Goal: Task Accomplishment & Management: Manage account settings

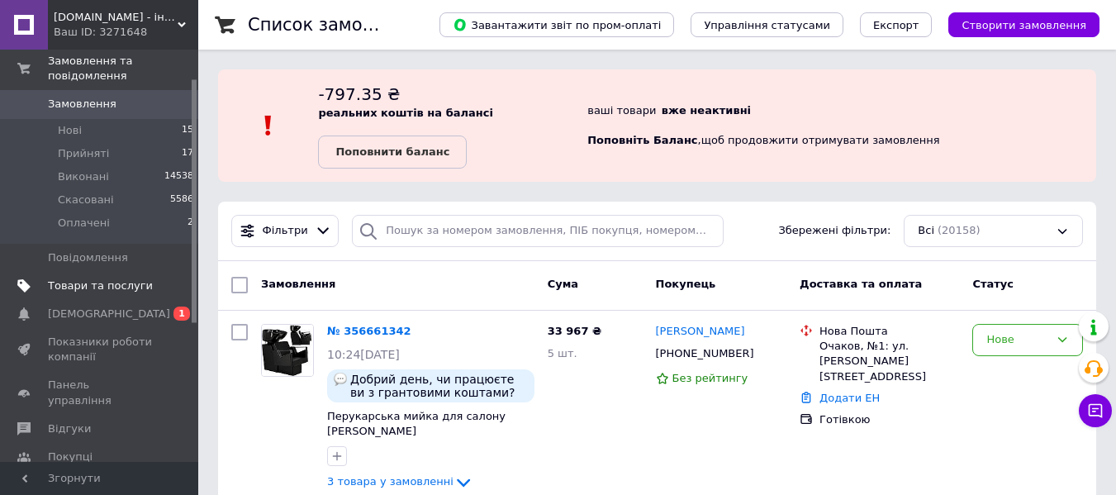
scroll to position [50, 0]
click at [92, 298] on link "Сповіщення 0 1" at bounding box center [101, 312] width 203 height 28
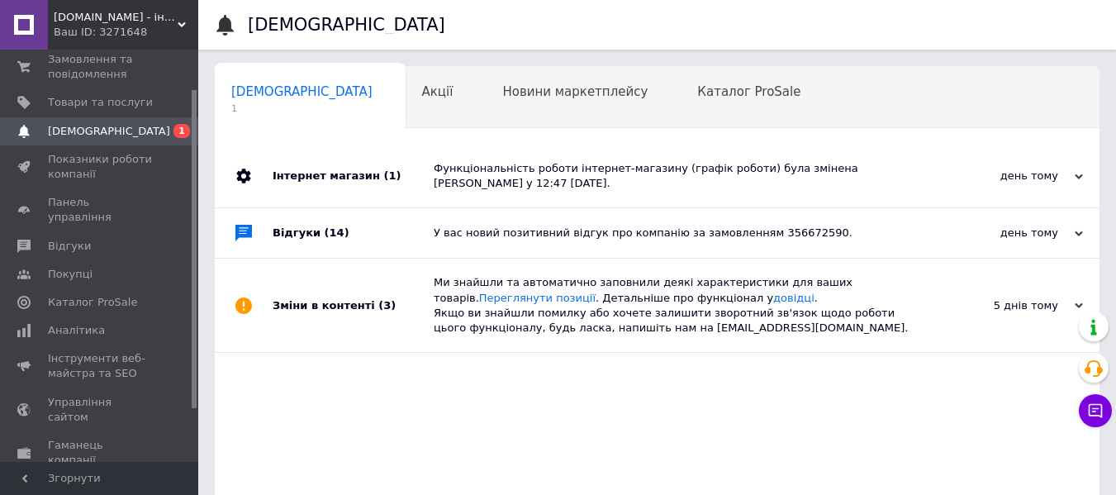
click at [1037, 185] on div "день тому 11.08.2025" at bounding box center [1009, 176] width 182 height 63
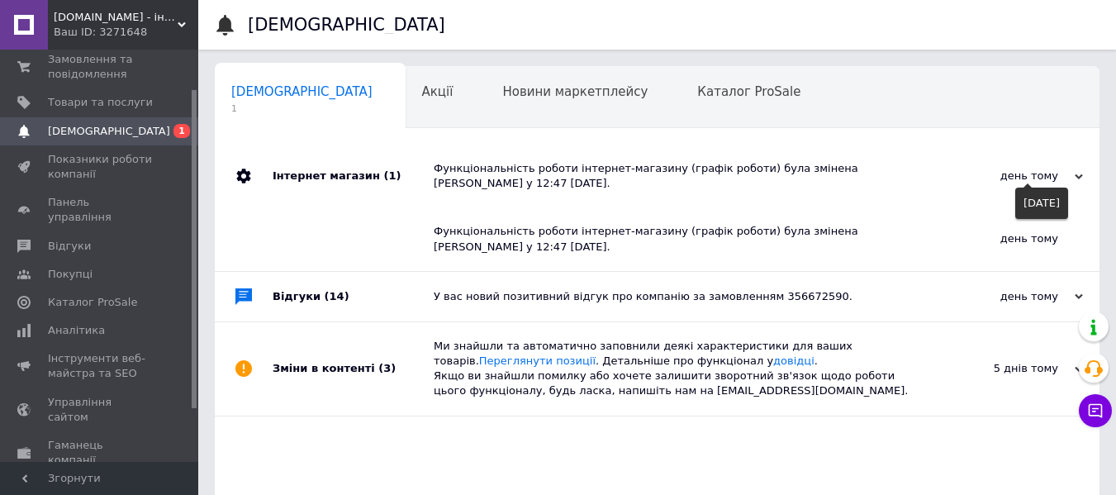
click at [1037, 179] on div "день тому" at bounding box center [1000, 176] width 165 height 15
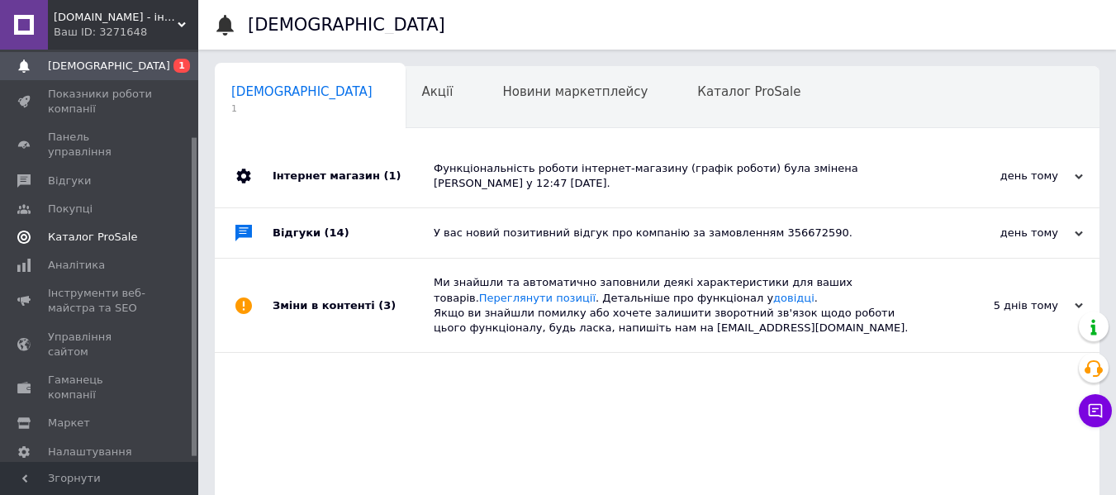
scroll to position [118, 0]
click at [89, 442] on span "Налаштування" at bounding box center [90, 449] width 84 height 15
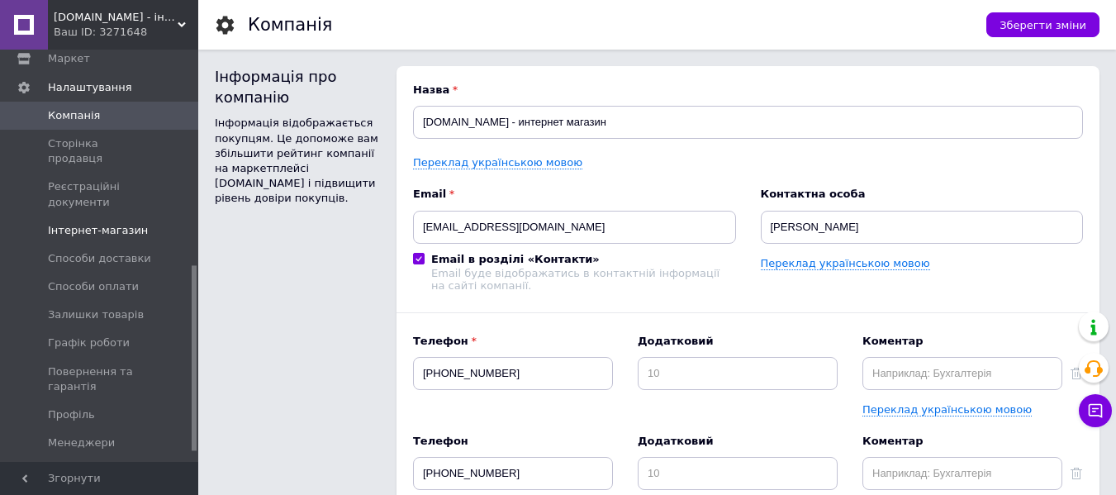
scroll to position [495, 0]
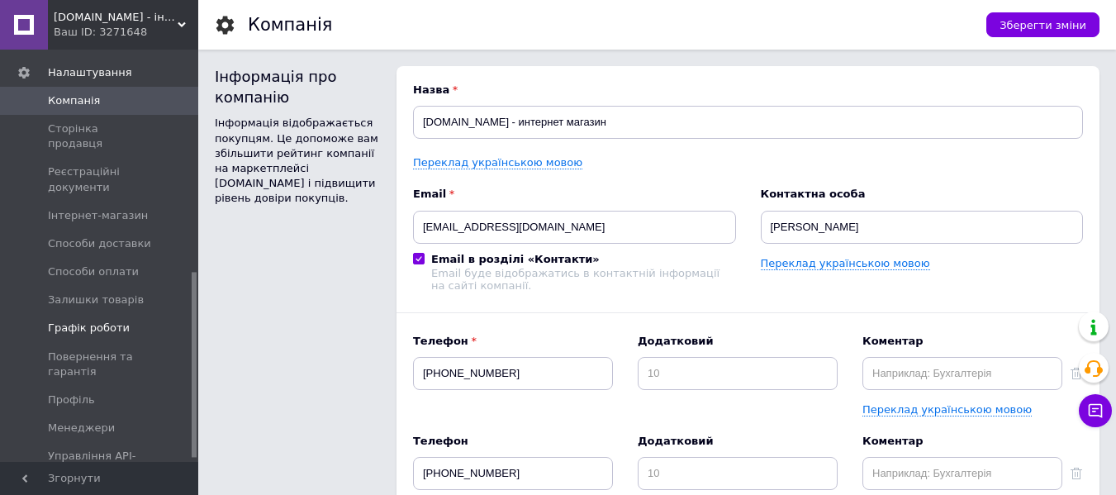
click at [102, 314] on link "Графік роботи" at bounding box center [101, 328] width 203 height 28
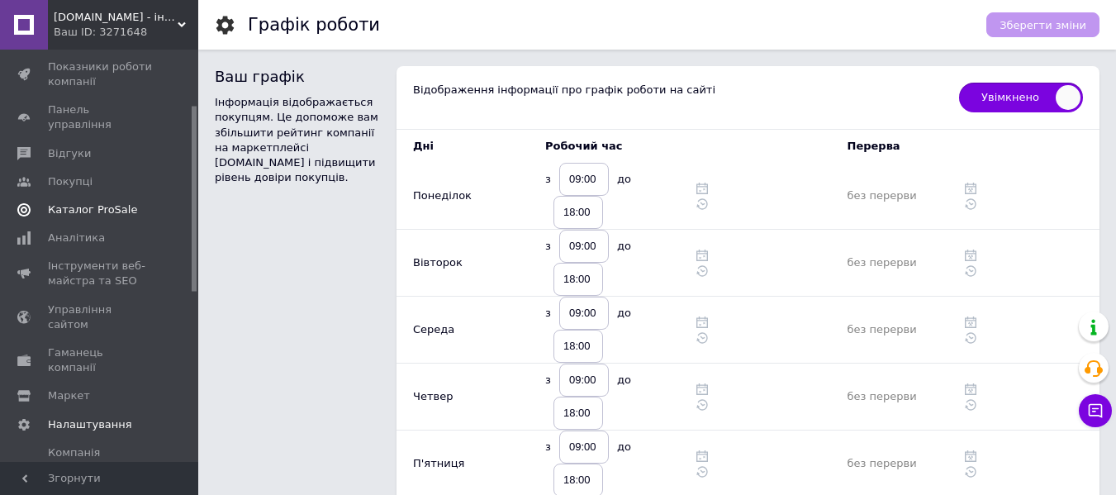
scroll to position [120, 0]
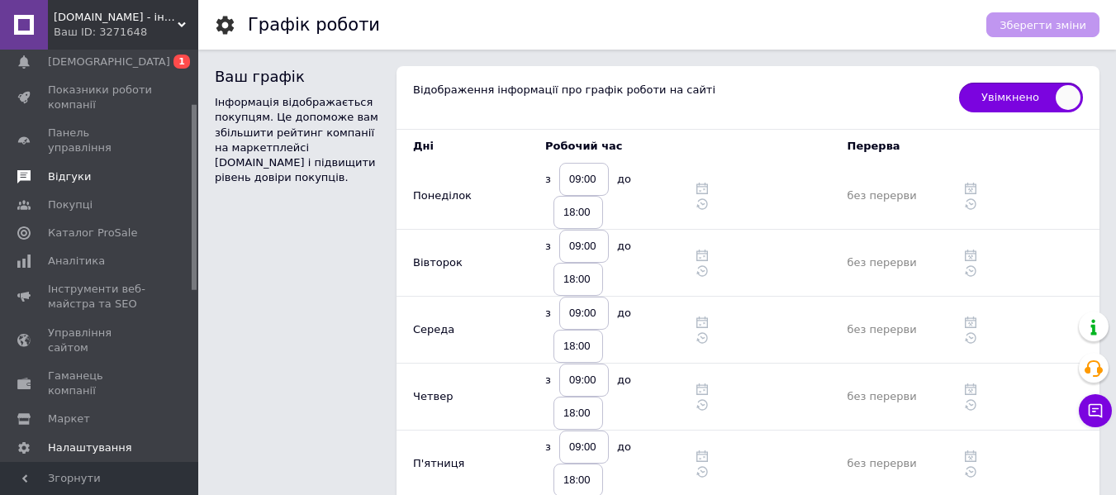
click at [88, 169] on span "Відгуки" at bounding box center [100, 176] width 105 height 15
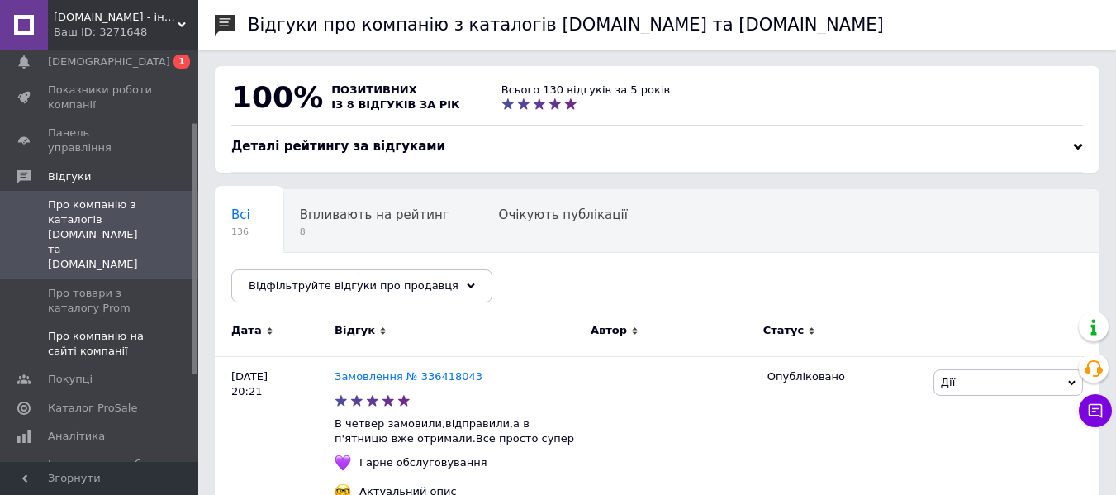
click at [78, 329] on span "Про компанію на сайті компанії" at bounding box center [100, 344] width 105 height 30
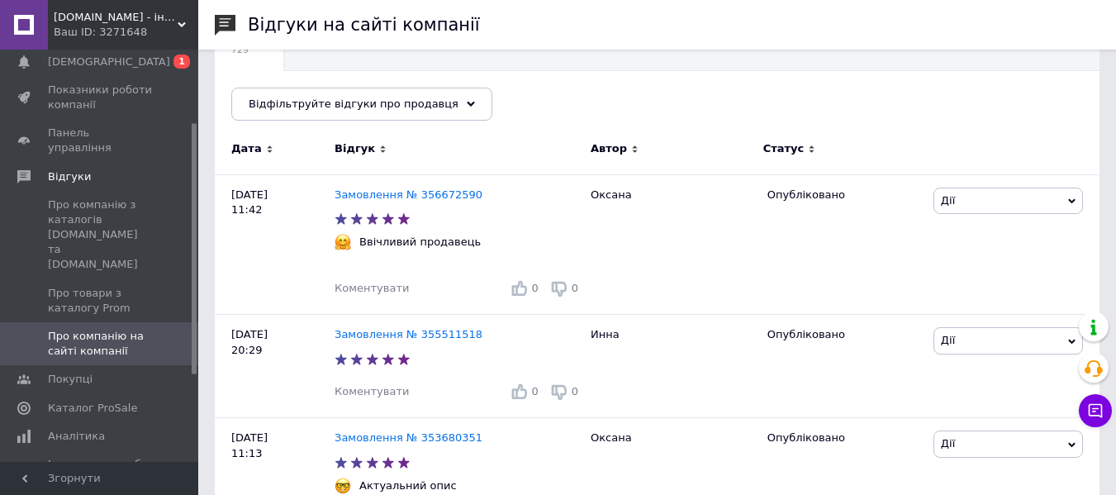
scroll to position [48, 0]
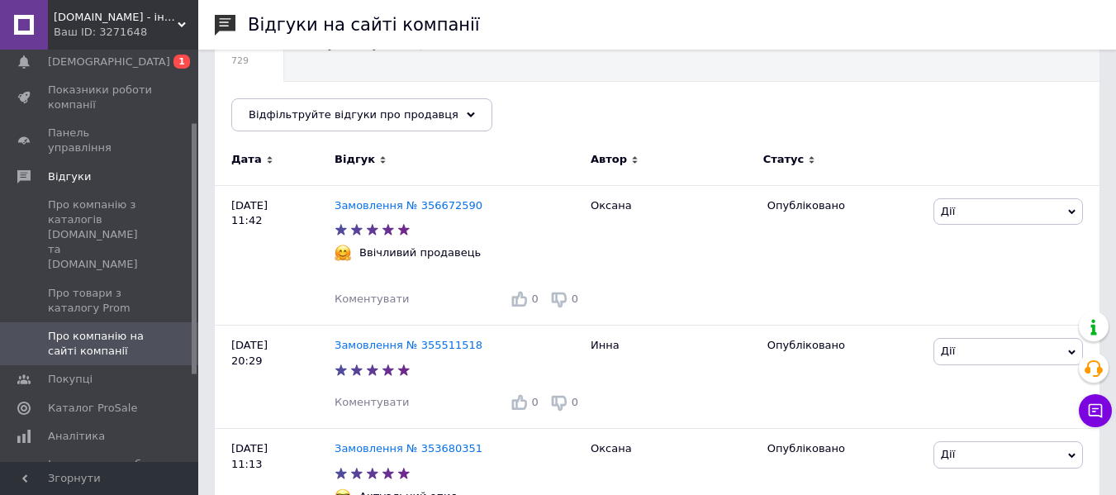
click at [122, 43] on div "netto.in.ua - інтернет магазин Ваш ID: 3271648" at bounding box center [123, 25] width 150 height 50
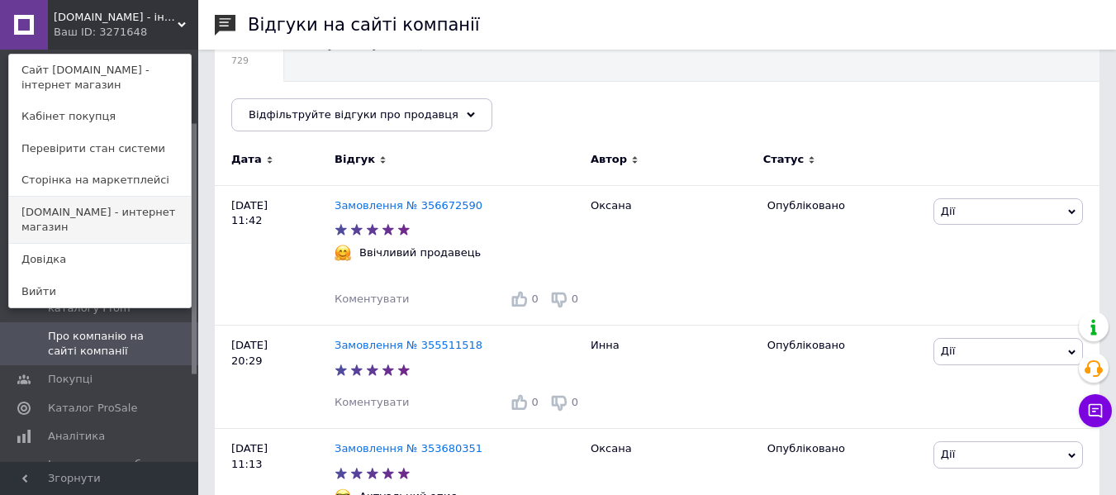
click at [125, 219] on link "[DOMAIN_NAME] - интернет магазин" at bounding box center [100, 220] width 182 height 46
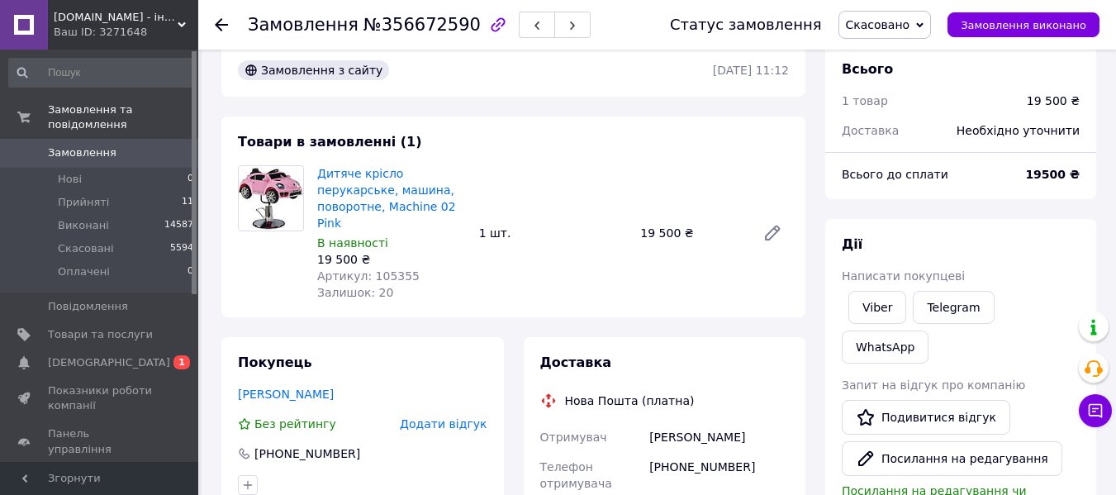
scroll to position [50, 0]
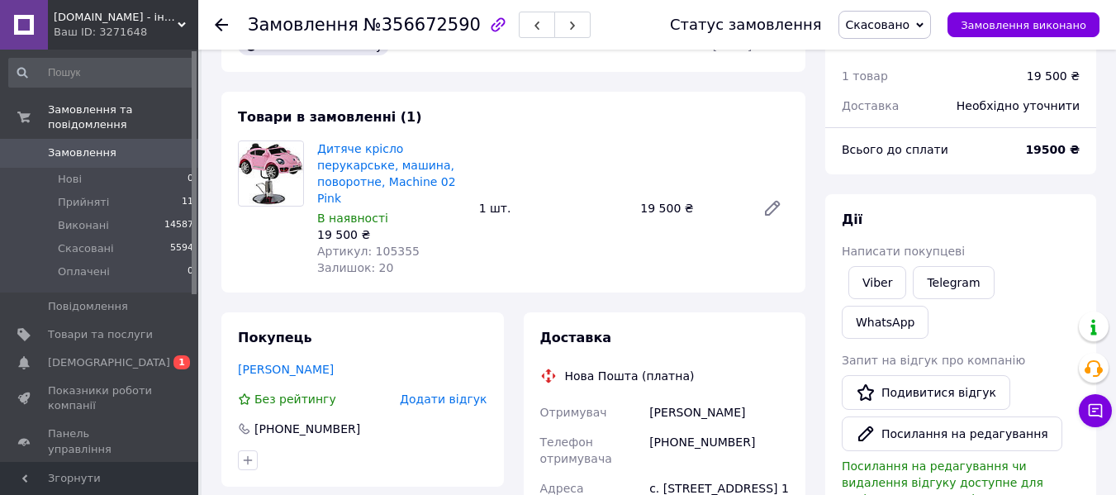
click at [680, 429] on div "+380681250020" at bounding box center [719, 450] width 146 height 46
copy div "+380681250020"
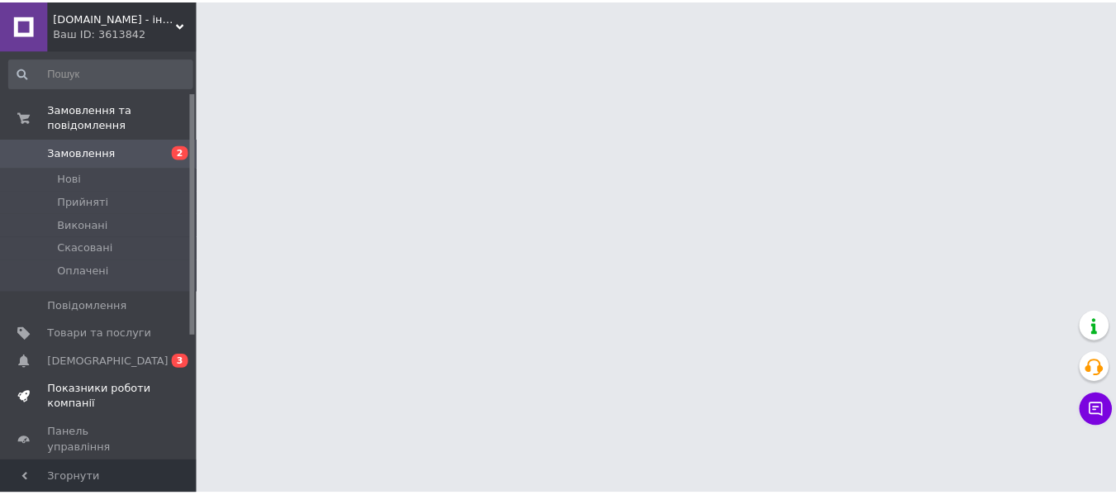
scroll to position [74, 0]
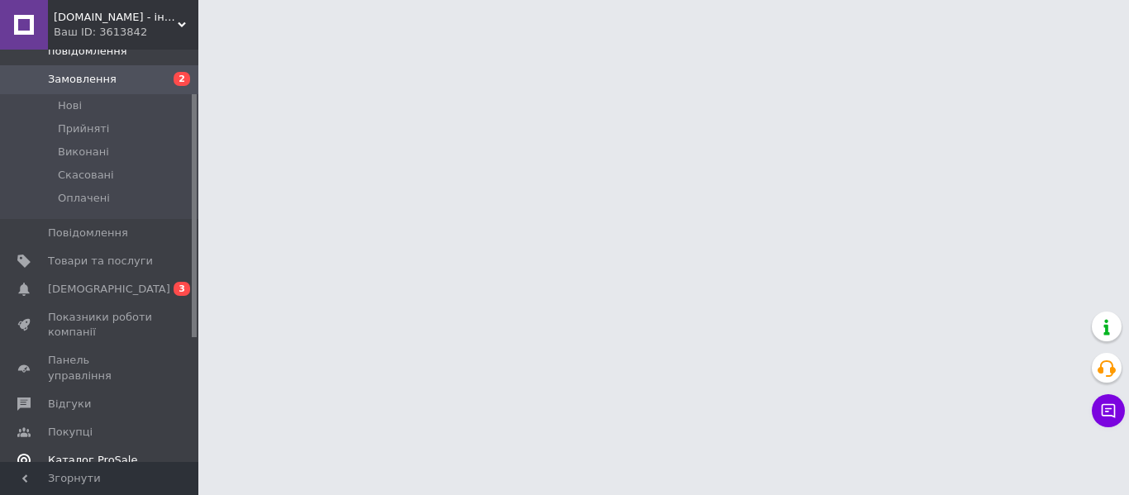
click at [110, 282] on span "[DEMOGRAPHIC_DATA]" at bounding box center [100, 289] width 105 height 15
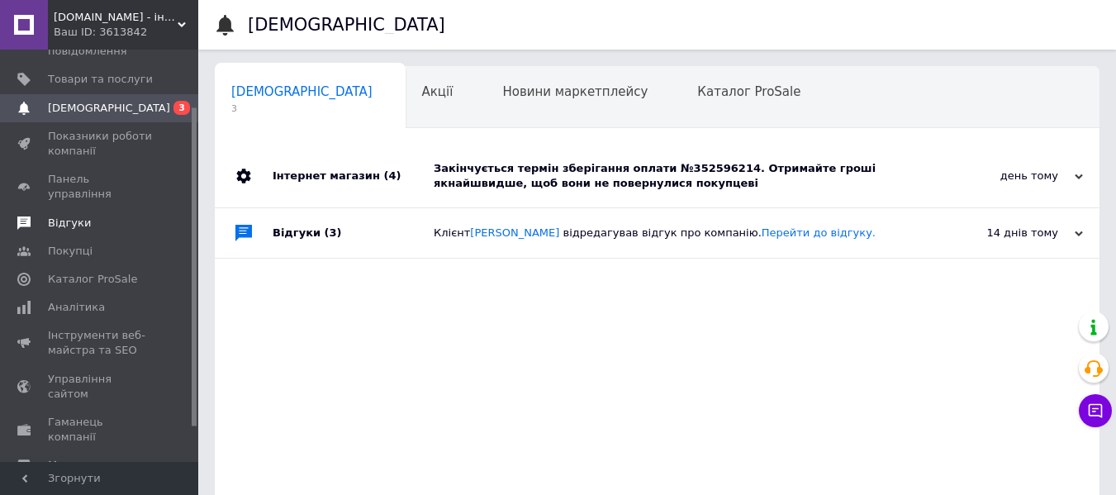
click at [91, 216] on span "Відгуки" at bounding box center [100, 223] width 105 height 15
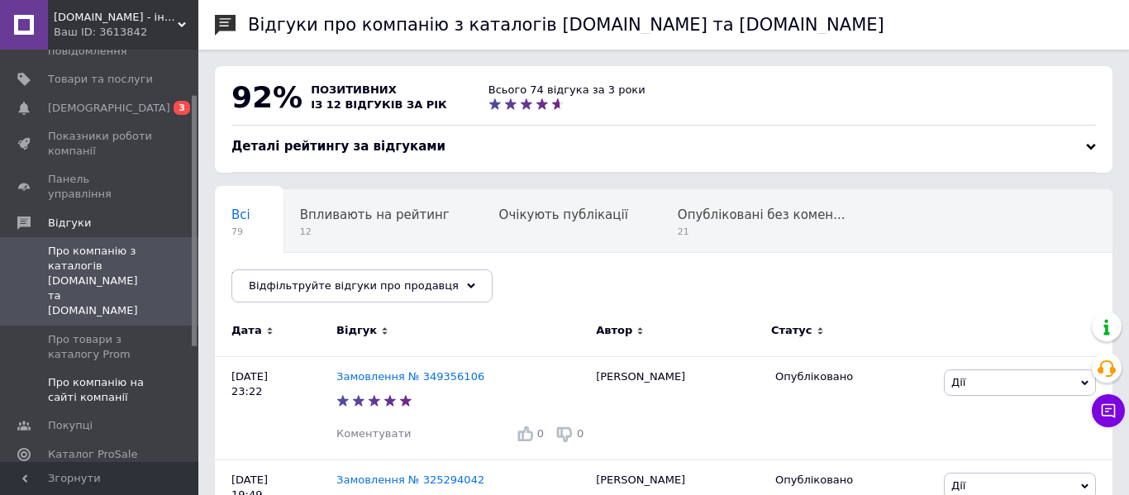
click at [70, 375] on span "Про компанію на сайті компанії" at bounding box center [100, 390] width 105 height 30
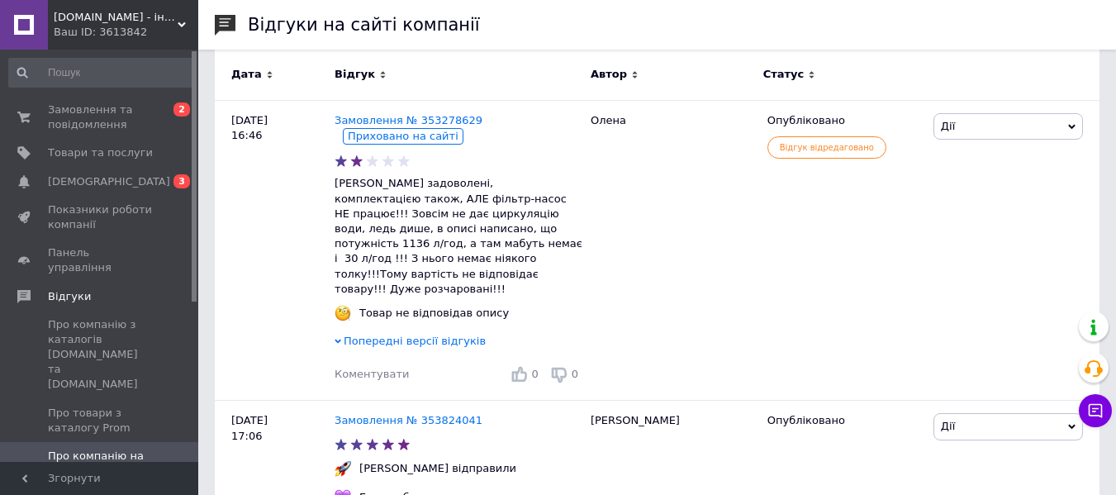
click at [112, 10] on span "OFerta.in.ua - інтернет магазин" at bounding box center [116, 17] width 124 height 15
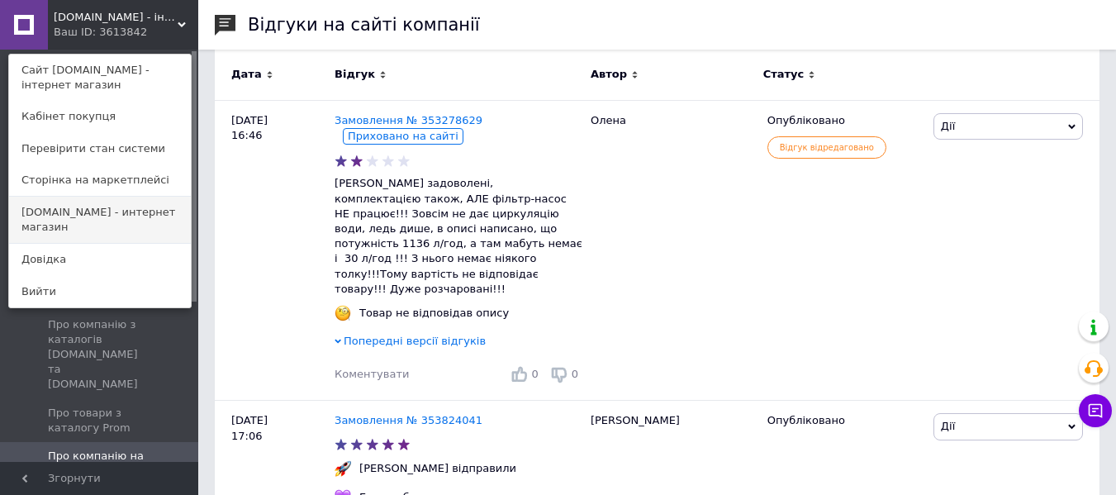
click at [99, 212] on link "netto.in.ua - интернет магазин" at bounding box center [100, 220] width 182 height 46
